Goal: Navigation & Orientation: Find specific page/section

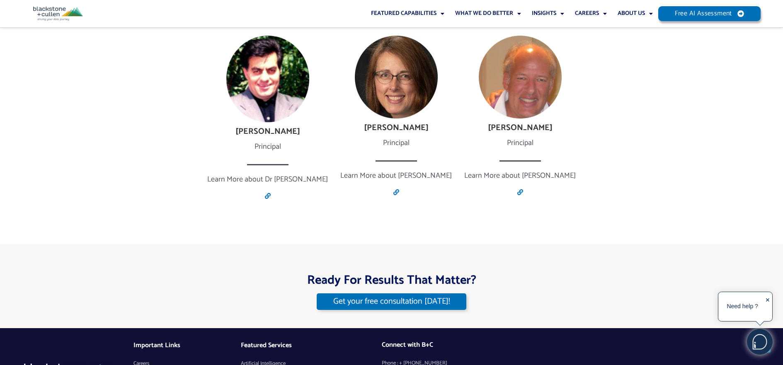
scroll to position [1658, 0]
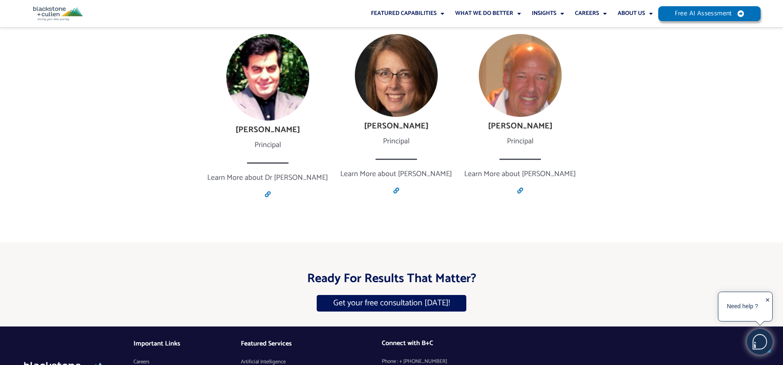
click at [145, 356] on span "Careers" at bounding box center [141, 362] width 16 height 12
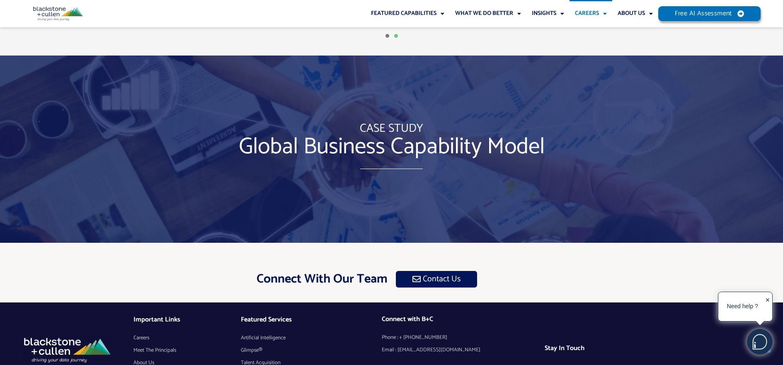
scroll to position [2479, 0]
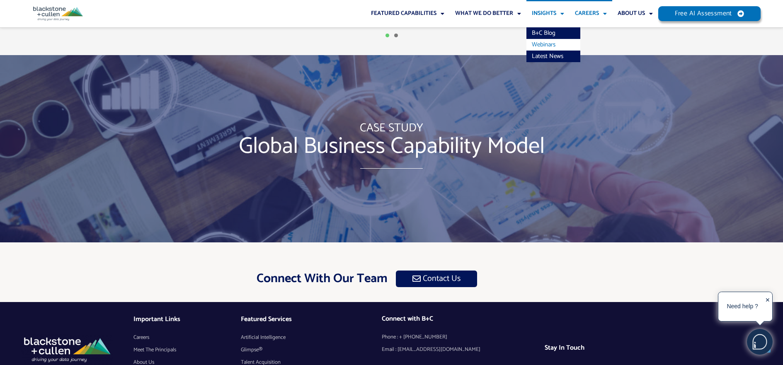
click at [547, 41] on link "Webinars" at bounding box center [553, 45] width 54 height 12
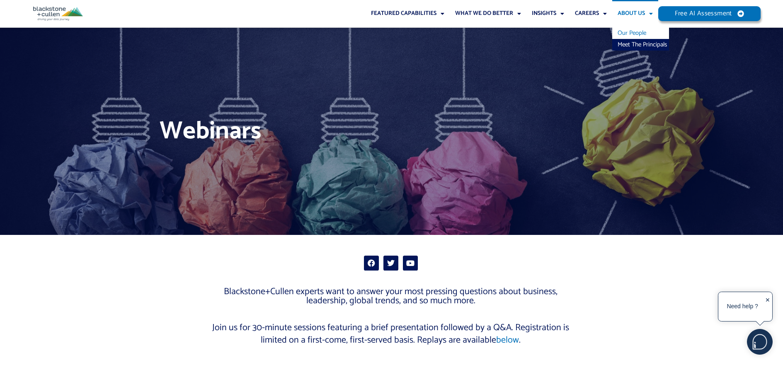
click at [629, 32] on link "Our People" at bounding box center [640, 33] width 57 height 12
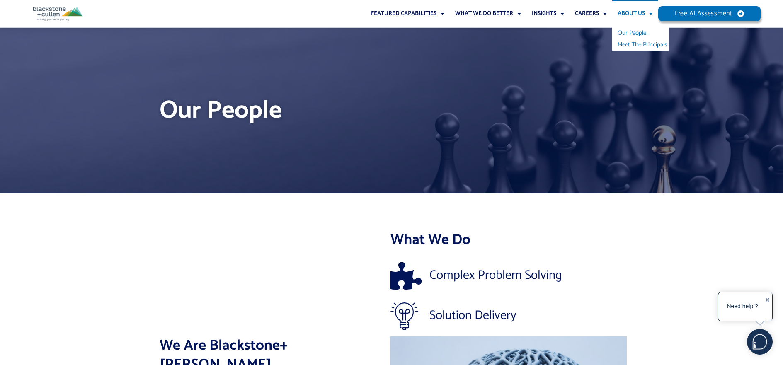
click at [633, 45] on link "Meet The Principals" at bounding box center [640, 45] width 57 height 12
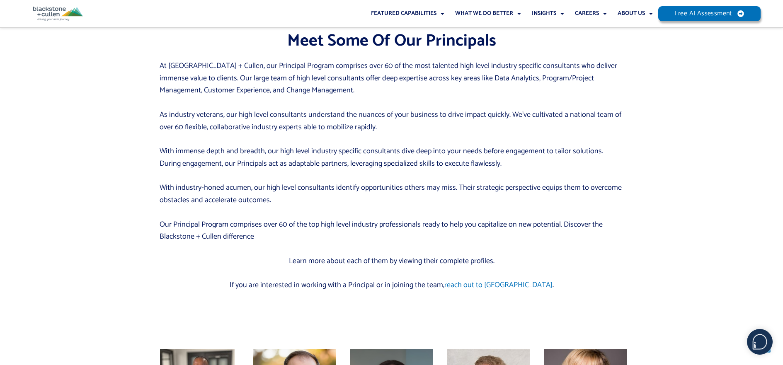
scroll to position [403, 0]
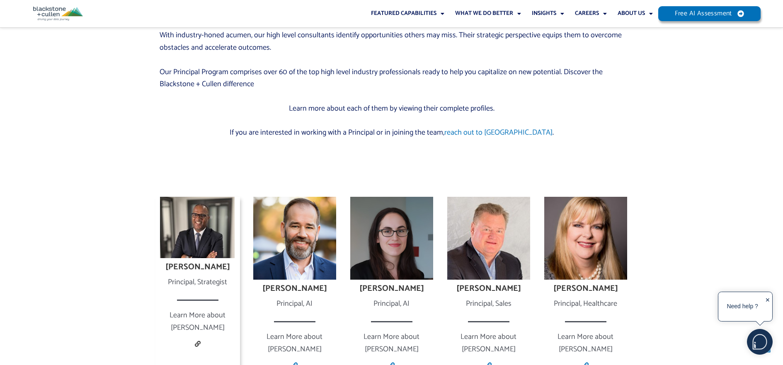
click at [199, 341] on icon at bounding box center [198, 344] width 6 height 6
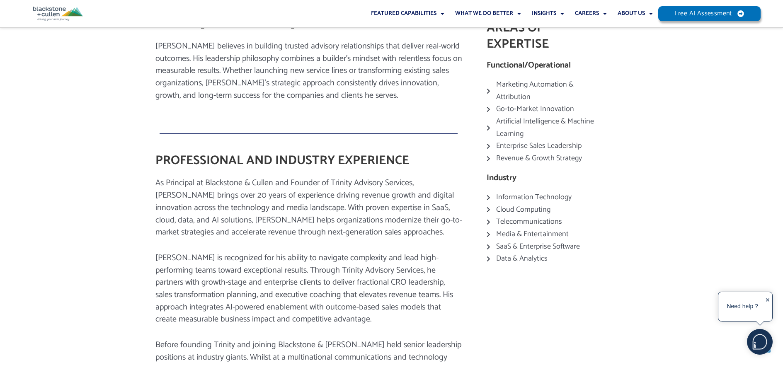
scroll to position [329, 0]
